Goal: Transaction & Acquisition: Purchase product/service

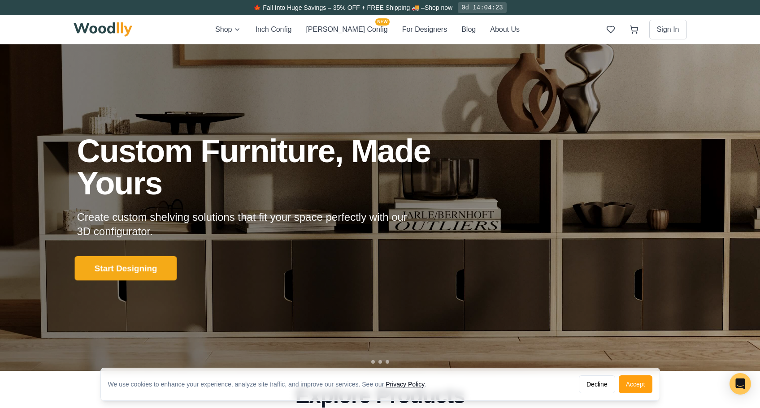
click at [117, 268] on button "Start Designing" at bounding box center [125, 268] width 102 height 25
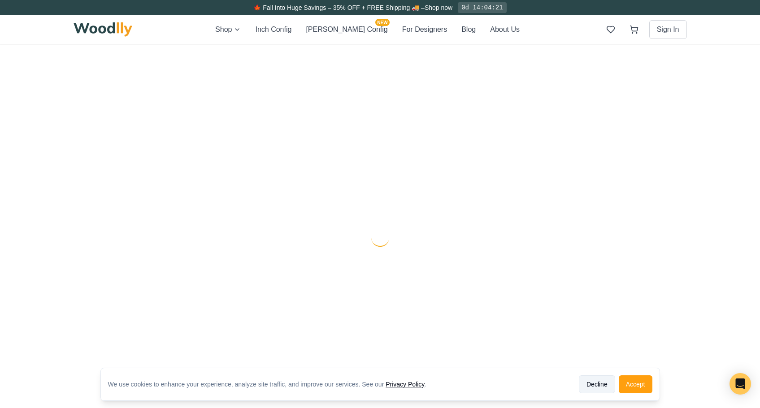
click at [594, 385] on button "Decline" at bounding box center [597, 385] width 36 height 18
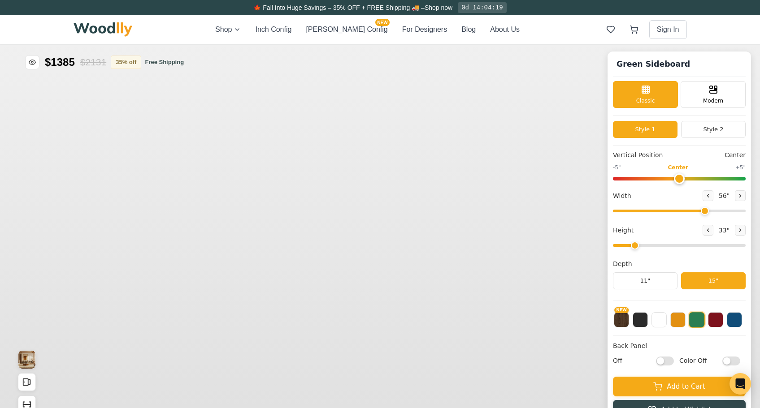
type input "56"
type input "2"
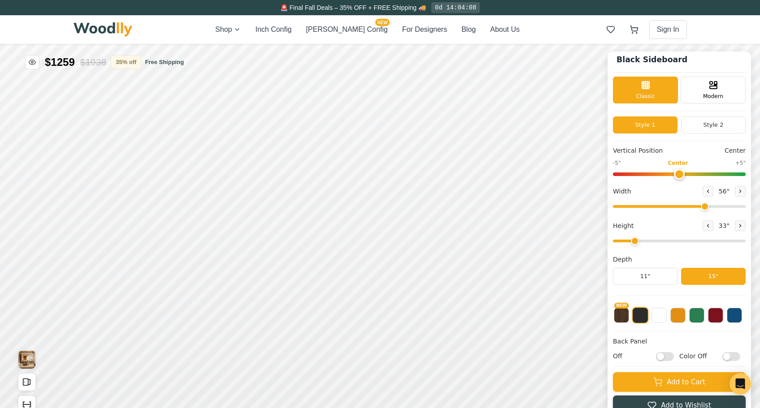
click at [252, 22] on div "Shop Inch Config [PERSON_NAME] Config NEW For Designers Blog About Us Sign In" at bounding box center [380, 29] width 613 height 29
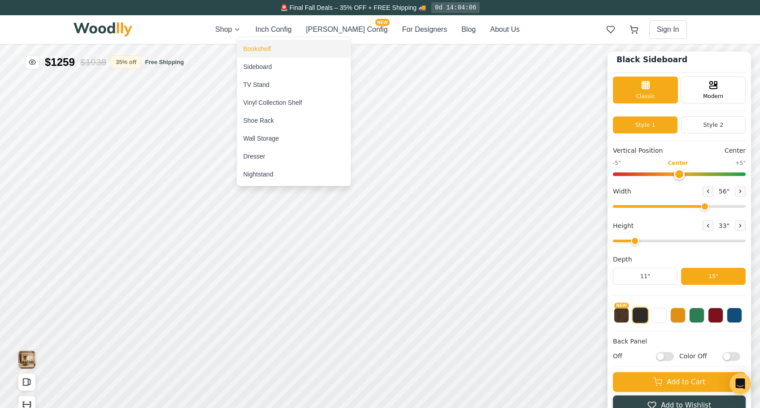
click at [257, 48] on div "Bookshelf" at bounding box center [256, 48] width 27 height 9
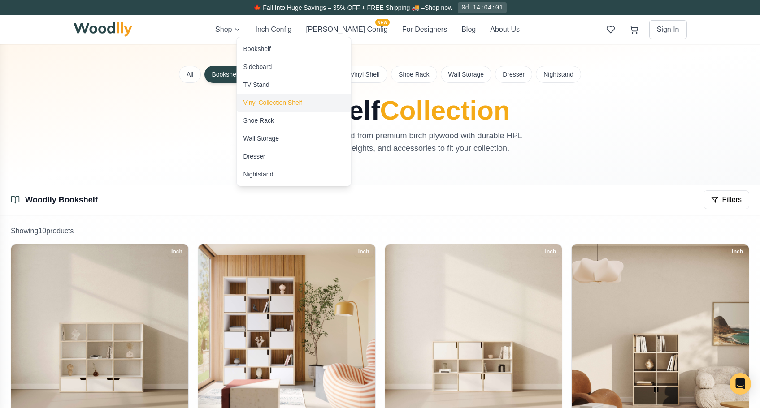
click at [265, 102] on div "Vinyl Collection Shelf" at bounding box center [272, 102] width 59 height 9
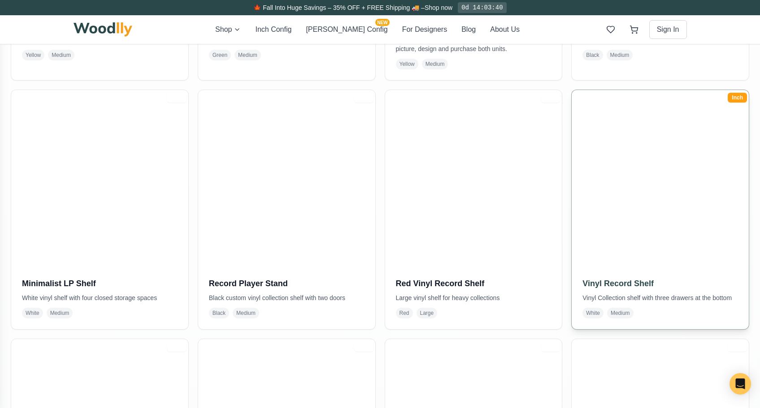
scroll to position [652, 0]
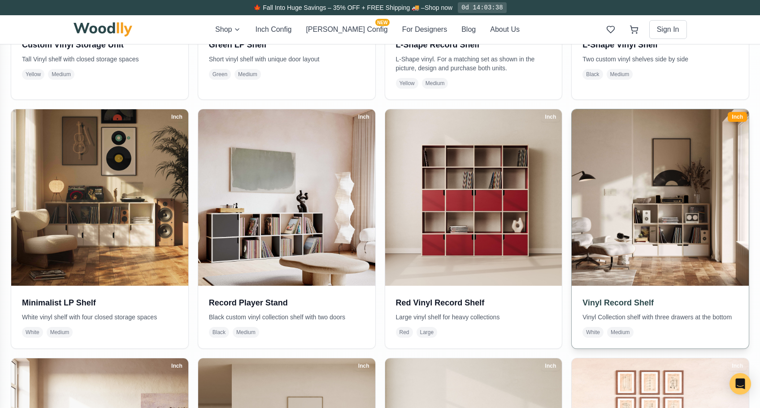
click at [600, 232] on img at bounding box center [660, 198] width 186 height 186
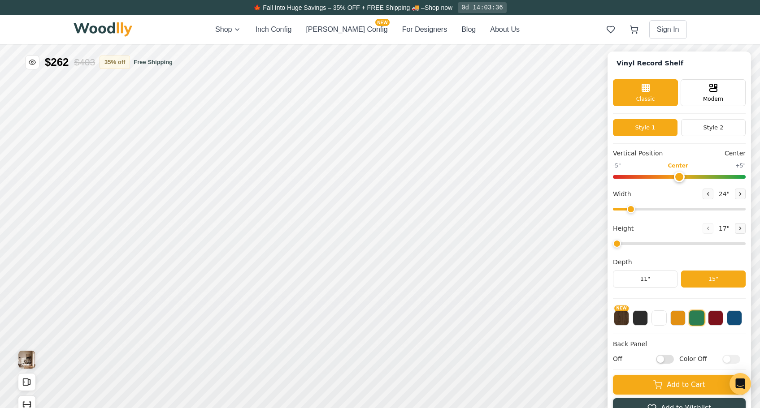
type input "59"
type input "3"
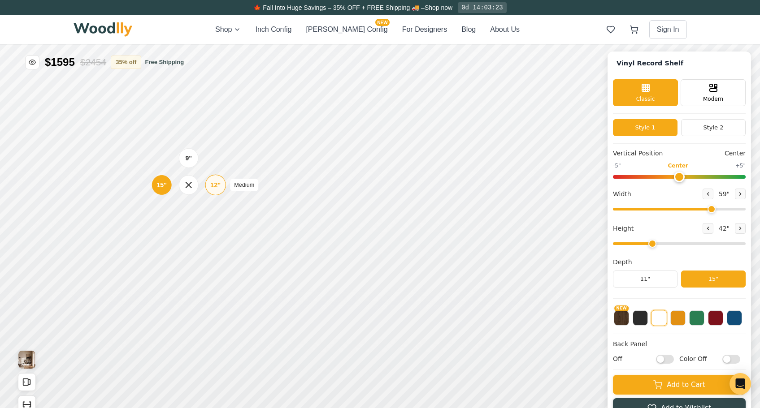
click at [216, 189] on div "12"" at bounding box center [215, 185] width 10 height 10
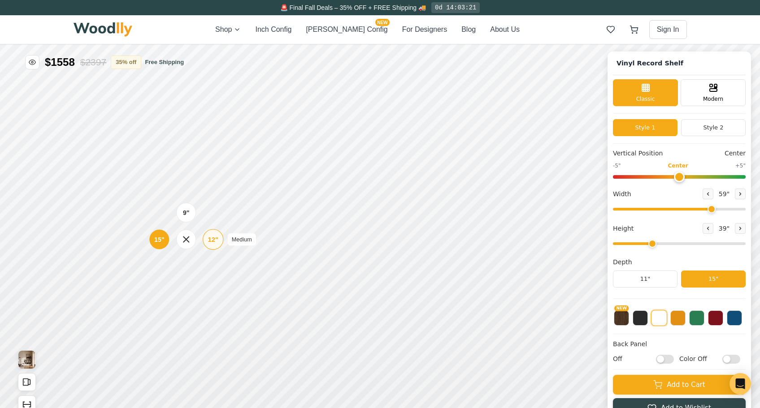
click at [208, 240] on div "12"" at bounding box center [213, 240] width 10 height 10
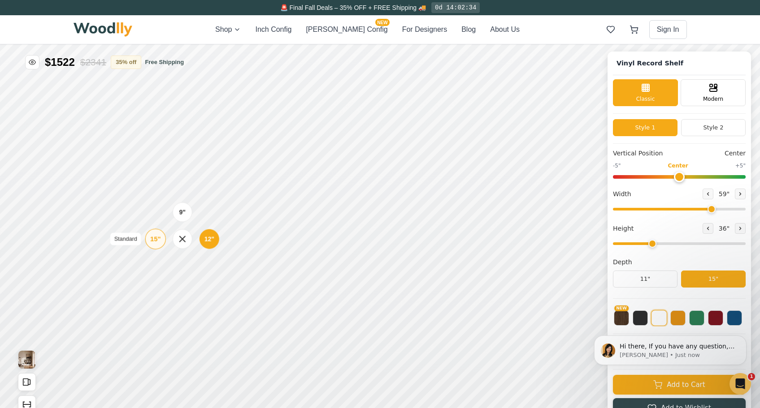
click at [156, 241] on div "15"" at bounding box center [155, 239] width 10 height 10
click at [162, 184] on div "15"" at bounding box center [158, 184] width 10 height 10
click at [154, 255] on div "9" 12" 15"" at bounding box center [190, 292] width 90 height 90
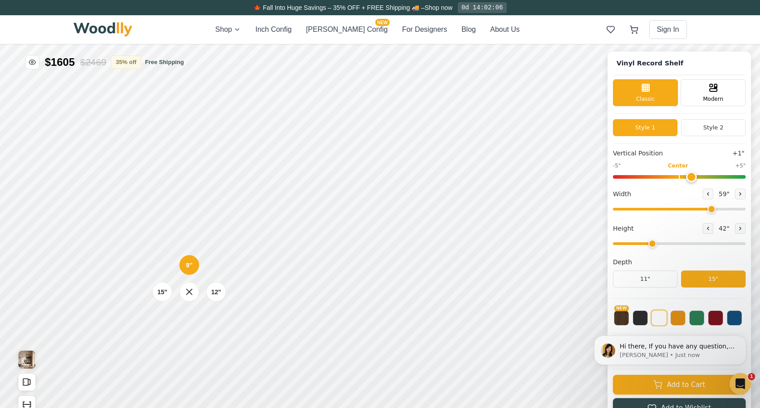
type input "0"
click at [682, 178] on input "range" at bounding box center [679, 177] width 133 height 4
click at [707, 211] on input "range" at bounding box center [679, 209] width 133 height 3
click at [706, 194] on icon at bounding box center [707, 193] width 5 height 5
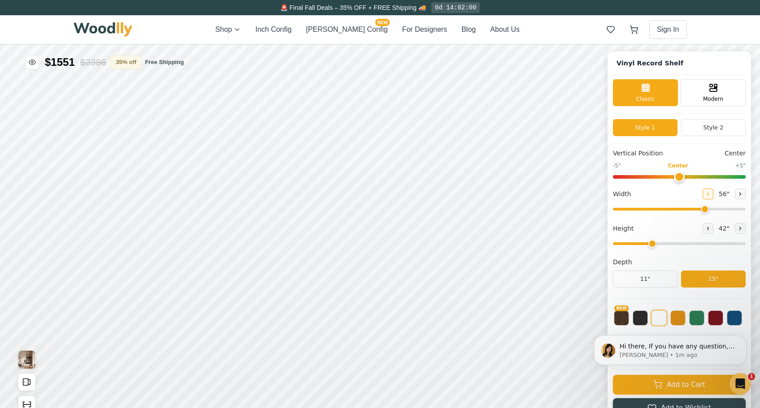
click at [706, 194] on icon at bounding box center [707, 193] width 5 height 5
type input "55"
click at [454, 178] on icon at bounding box center [453, 178] width 11 height 11
click at [505, 182] on rect at bounding box center [503, 178] width 7 height 9
click at [653, 245] on input "range" at bounding box center [679, 244] width 133 height 3
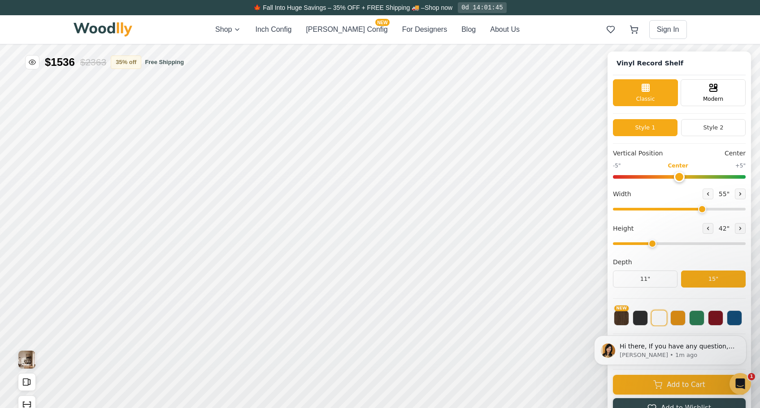
click at [653, 245] on input "range" at bounding box center [679, 244] width 133 height 3
click at [638, 321] on body "Hi there, If you have any question, we are right here for you. 😊 [PERSON_NAME] …" at bounding box center [670, 351] width 172 height 60
click at [638, 325] on body "Hi there, If you have any question, we are right here for you. 😊 [PERSON_NAME] …" at bounding box center [670, 351] width 172 height 60
click at [636, 319] on html "Hi there, If you have any question, we are right here for you. 😊 [PERSON_NAME] …" at bounding box center [670, 350] width 179 height 67
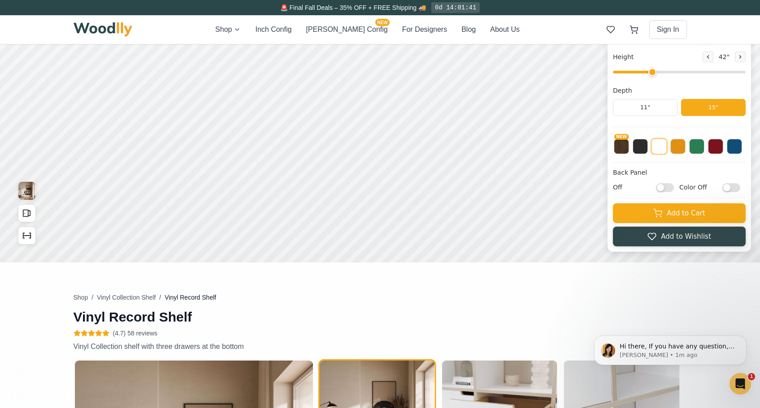
scroll to position [158, 0]
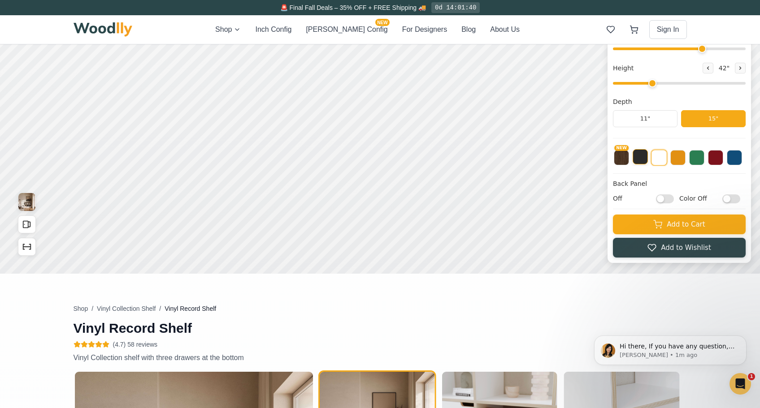
click at [640, 164] on button at bounding box center [640, 156] width 15 height 15
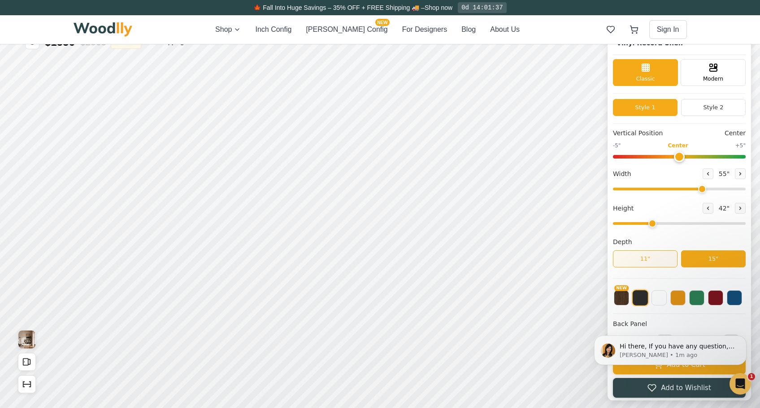
scroll to position [19, 0]
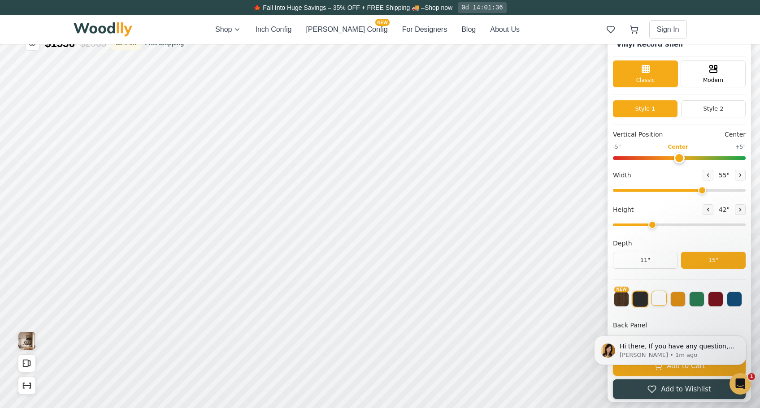
click at [658, 299] on button at bounding box center [658, 298] width 15 height 15
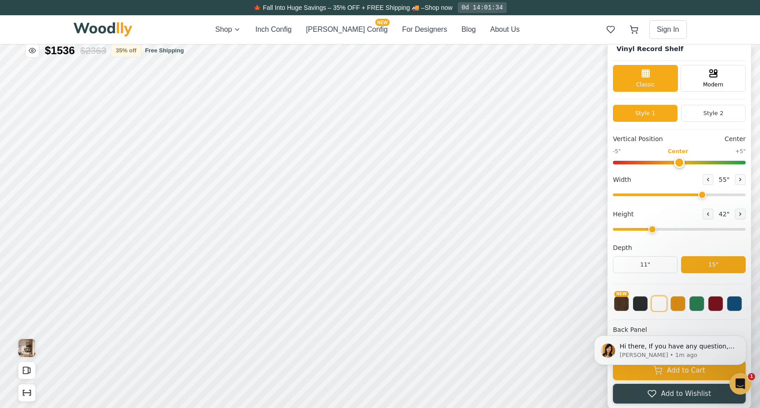
scroll to position [0, 0]
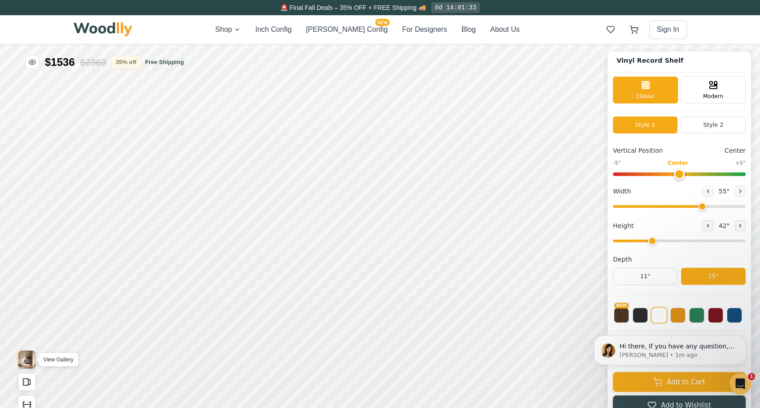
click at [28, 355] on img "View Gallery" at bounding box center [26, 360] width 17 height 18
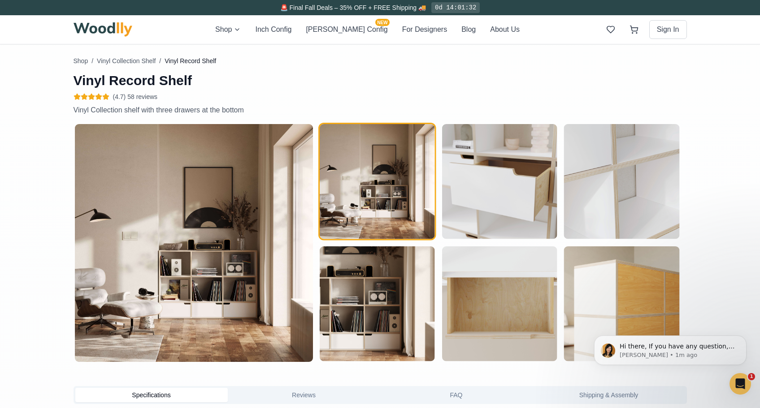
scroll to position [406, 0]
click at [191, 282] on img at bounding box center [194, 243] width 238 height 238
click at [341, 201] on img "button" at bounding box center [377, 181] width 115 height 115
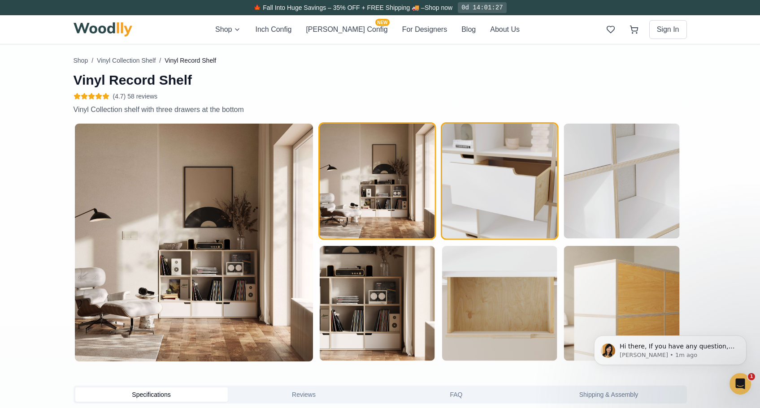
click at [458, 195] on img "button" at bounding box center [499, 181] width 115 height 115
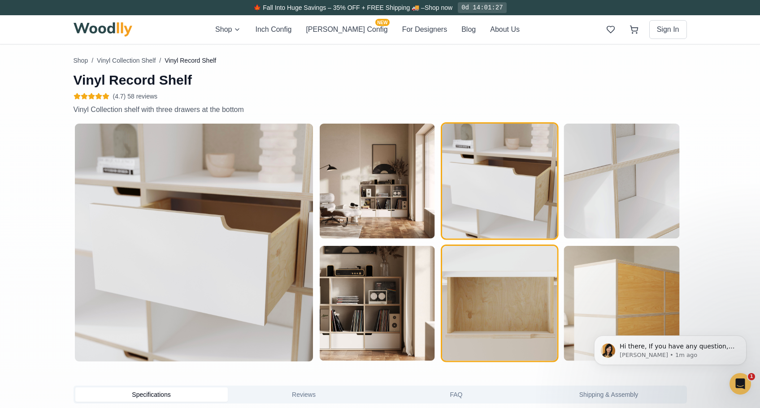
click at [479, 300] on img "button" at bounding box center [499, 303] width 115 height 115
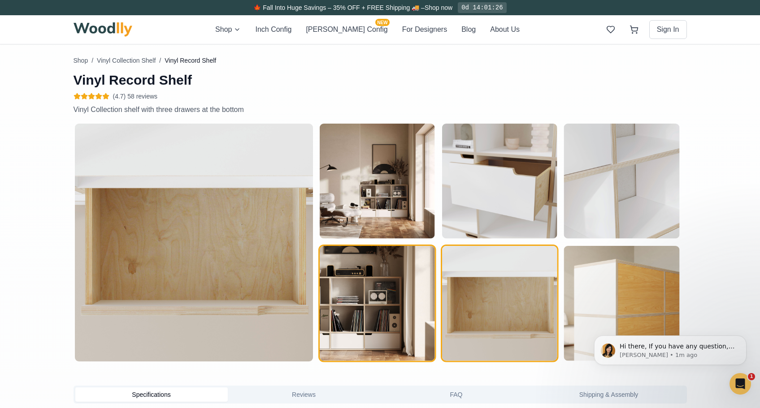
click at [377, 313] on img "button" at bounding box center [377, 303] width 115 height 115
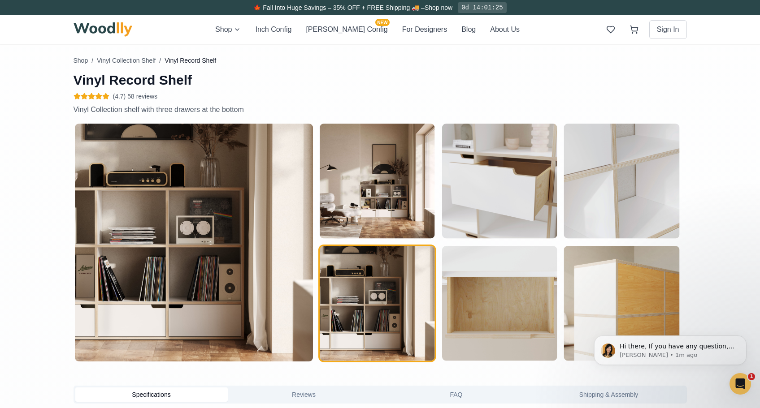
click at [201, 312] on img at bounding box center [194, 243] width 238 height 238
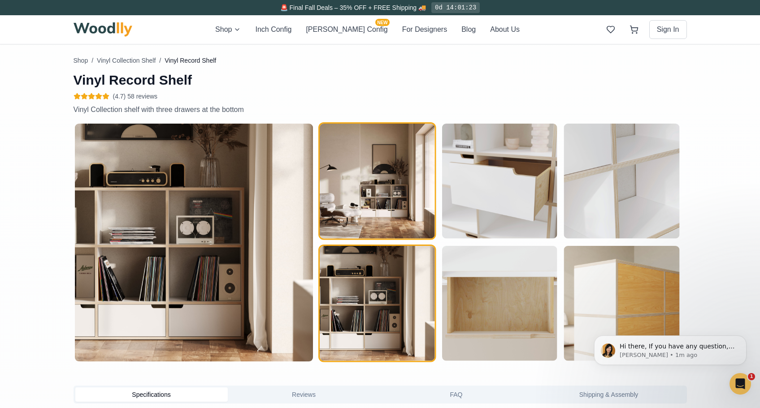
click at [350, 192] on img "button" at bounding box center [377, 181] width 115 height 115
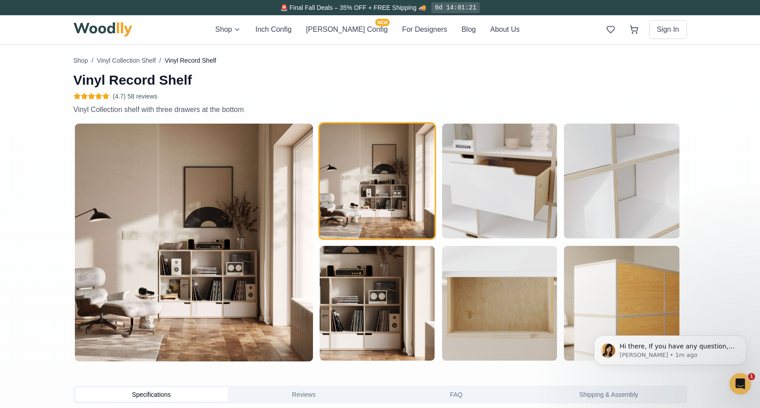
click at [240, 256] on img at bounding box center [194, 243] width 238 height 238
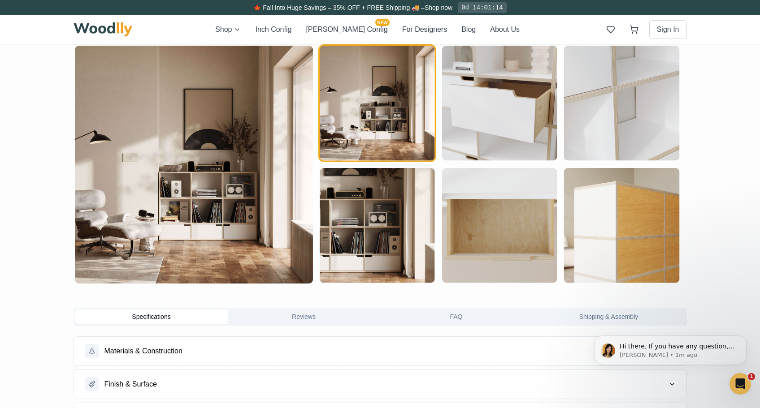
scroll to position [423, 0]
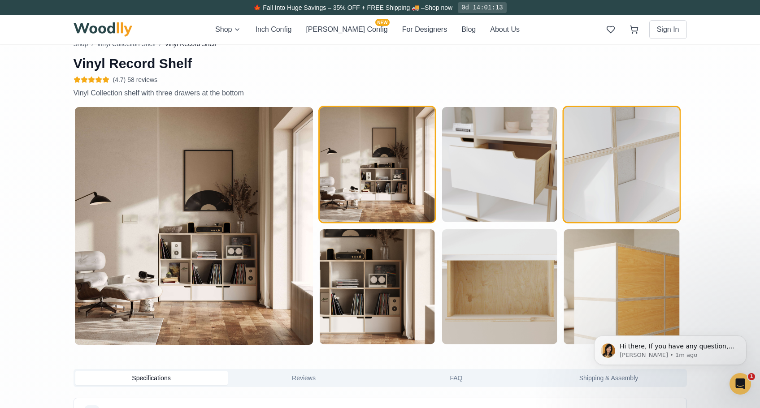
click at [626, 190] on img "button" at bounding box center [621, 164] width 115 height 115
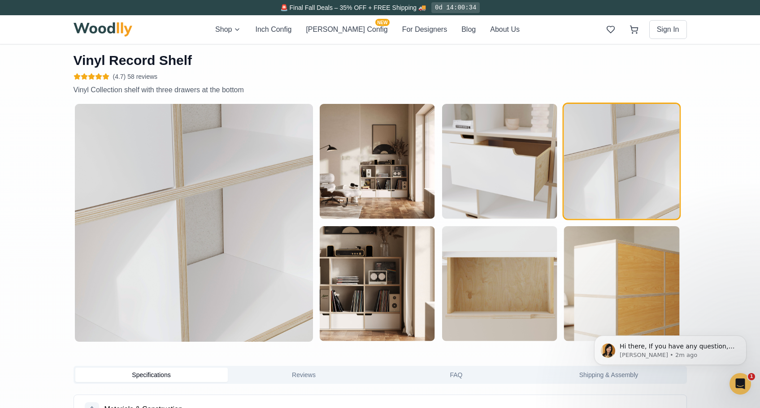
scroll to position [441, 0]
